Goal: Task Accomplishment & Management: Use online tool/utility

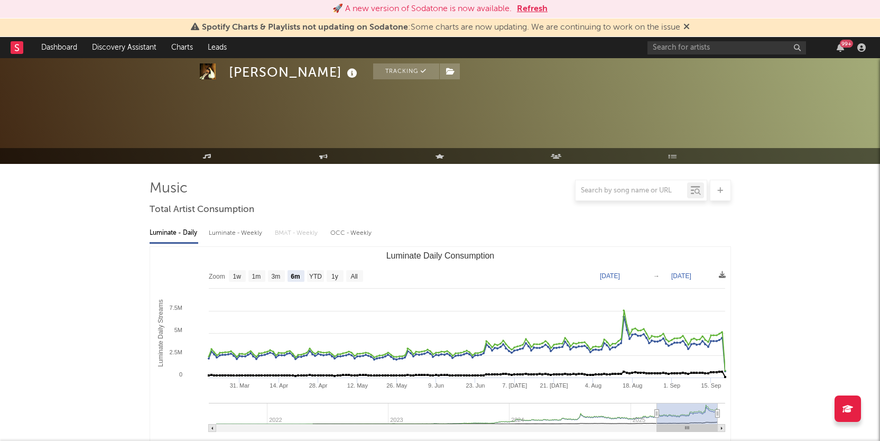
select select "6m"
select select "1w"
select select "All"
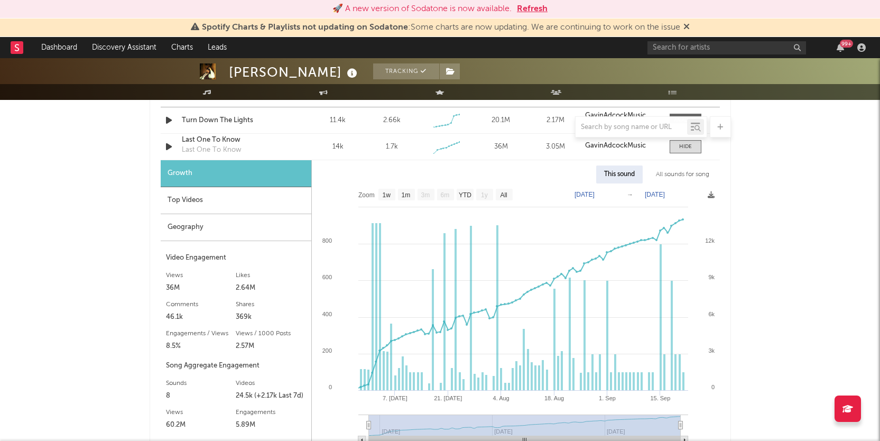
scroll to position [792, 0]
click at [682, 53] on input "text" at bounding box center [726, 47] width 159 height 13
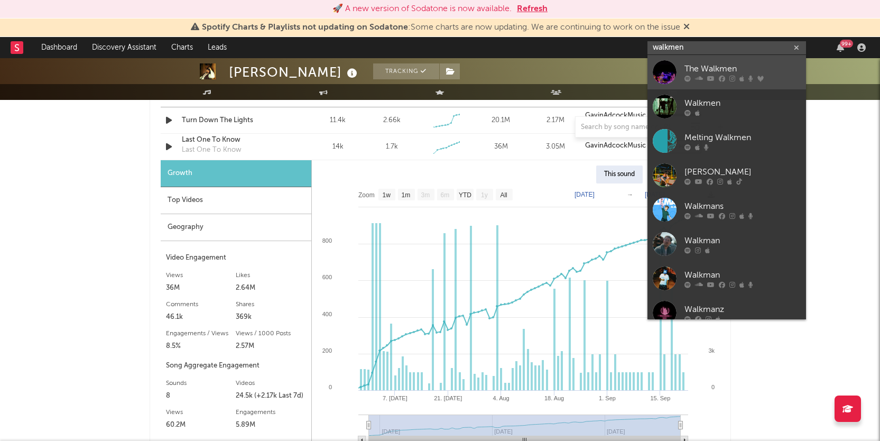
type input "walkmen"
click at [716, 69] on div "The Walkmen" at bounding box center [742, 68] width 116 height 13
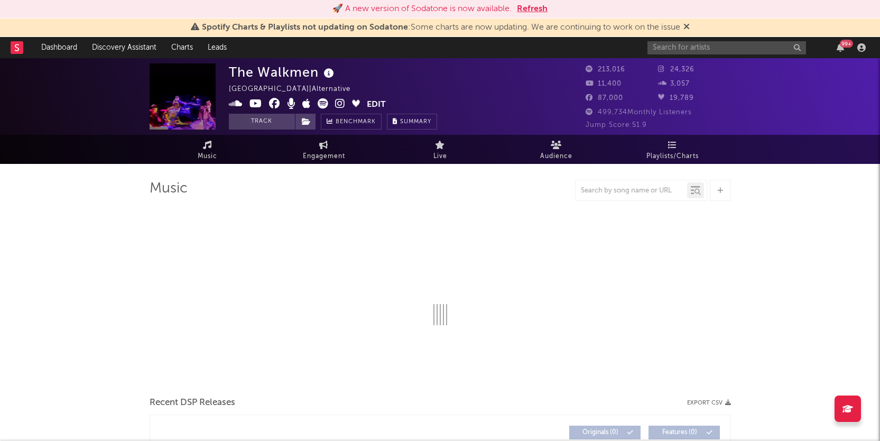
select select "6m"
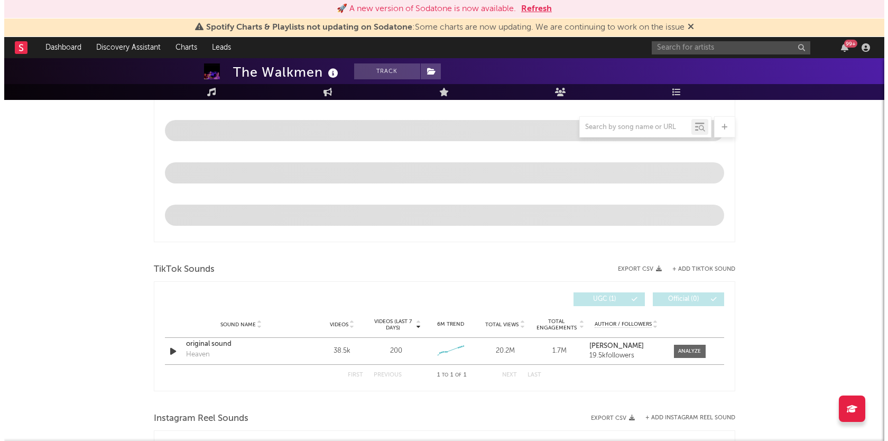
scroll to position [543, 0]
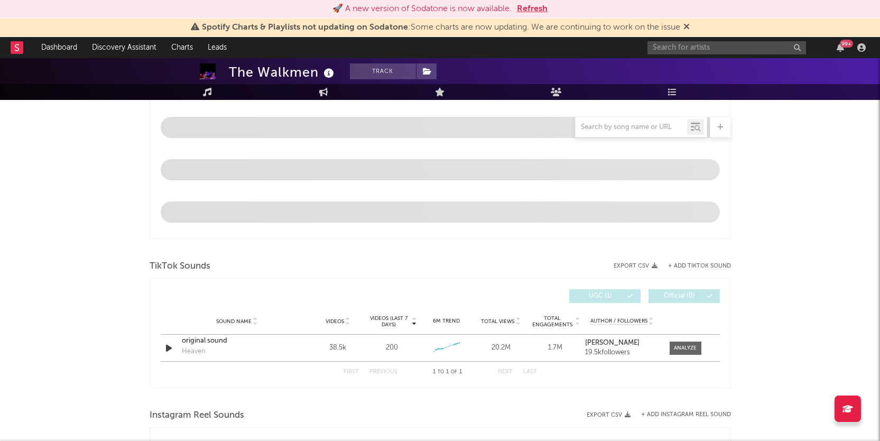
click at [689, 263] on button "+ Add TikTok Sound" at bounding box center [699, 266] width 63 height 6
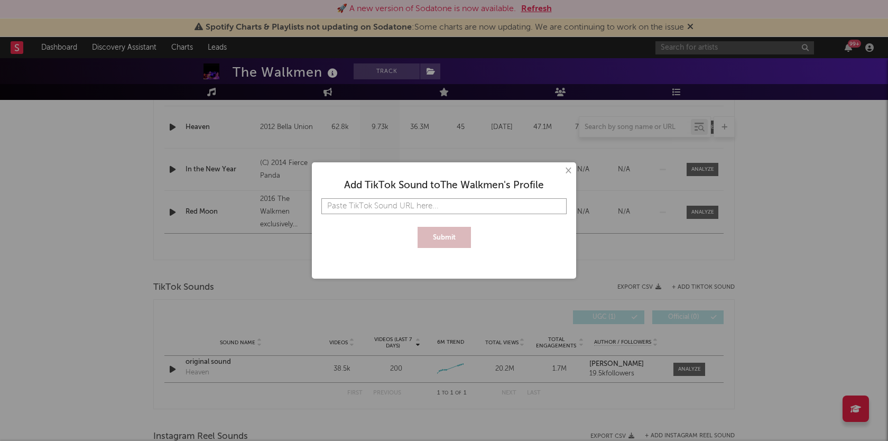
paste input "[URL][DOMAIN_NAME]"
type input "[URL][DOMAIN_NAME]"
click at [440, 234] on button "Submit" at bounding box center [444, 237] width 53 height 21
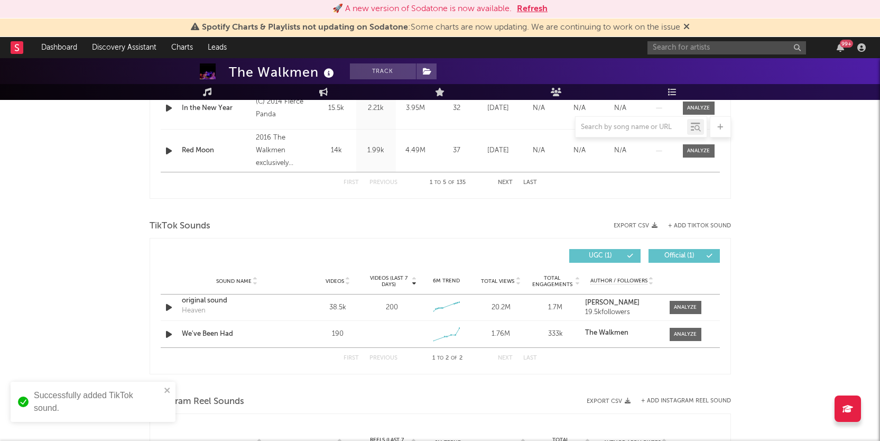
scroll to position [606, 0]
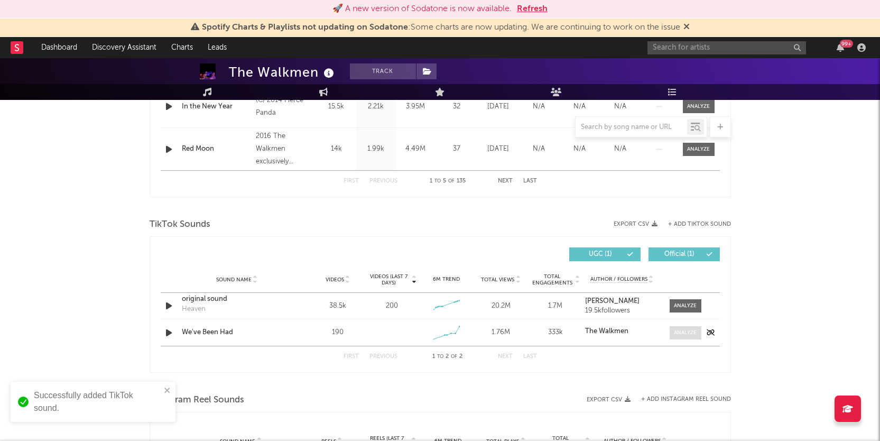
click at [692, 331] on div at bounding box center [685, 333] width 23 height 8
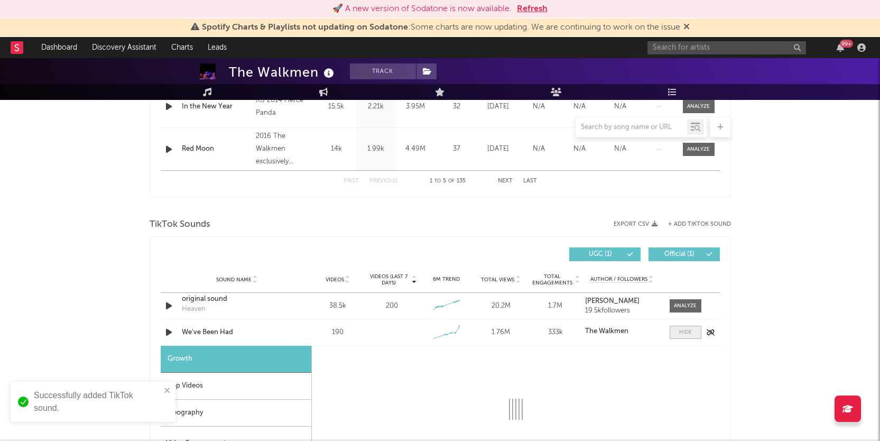
select select "1w"
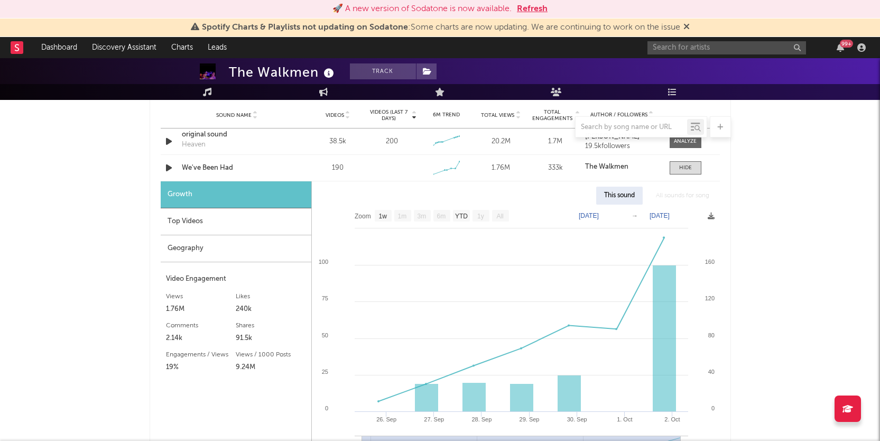
scroll to position [767, 0]
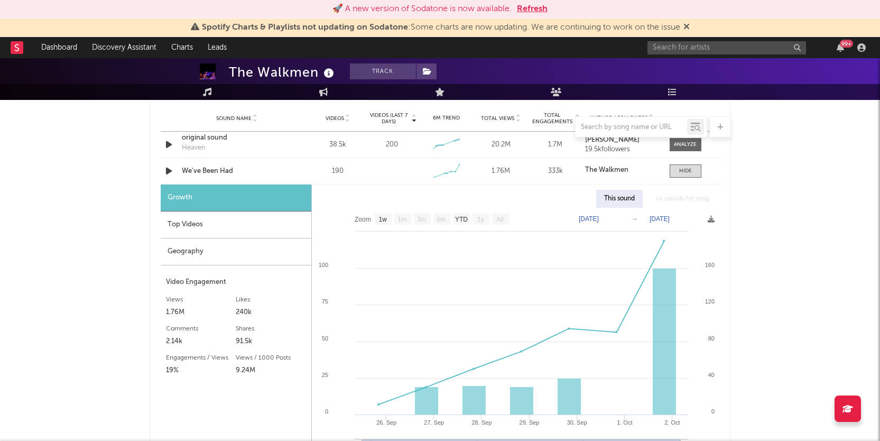
drag, startPoint x: 794, startPoint y: 347, endPoint x: 791, endPoint y: 327, distance: 20.4
click at [791, 327] on div "The Walkmen Track [GEOGRAPHIC_DATA] | Alternative Edit Track Benchmark Summary …" at bounding box center [440, 195] width 880 height 1809
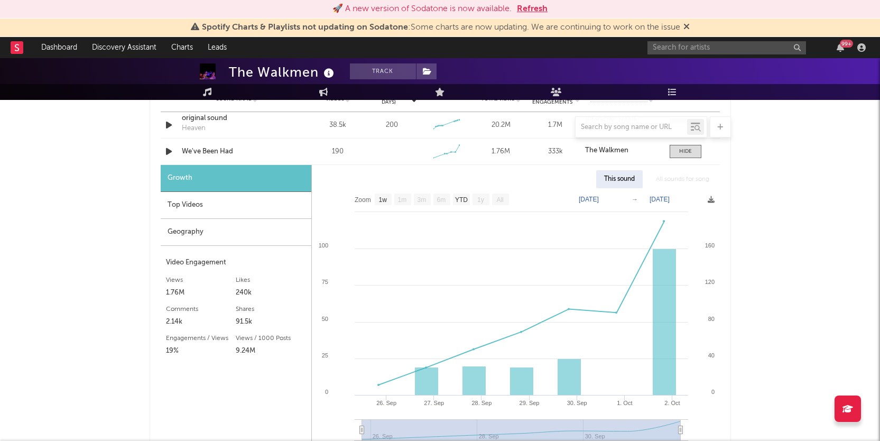
scroll to position [783, 0]
